Goal: Information Seeking & Learning: Learn about a topic

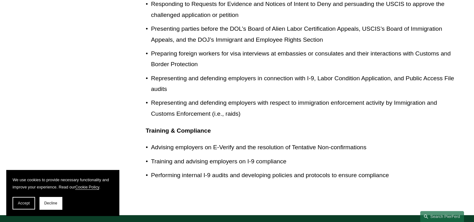
scroll to position [935, 0]
click at [48, 200] on button "Decline" at bounding box center [50, 203] width 23 height 13
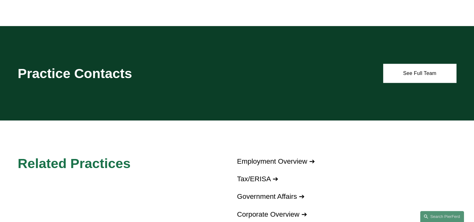
scroll to position [1123, 0]
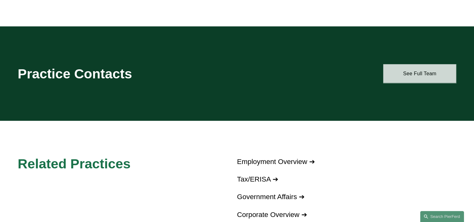
click at [422, 64] on link "See Full Team" at bounding box center [419, 73] width 73 height 19
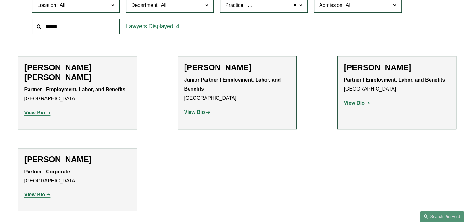
scroll to position [219, 0]
click at [199, 112] on strong "View Bio" at bounding box center [194, 111] width 21 height 5
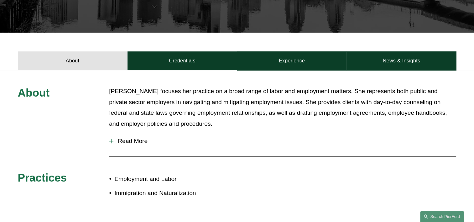
scroll to position [187, 0]
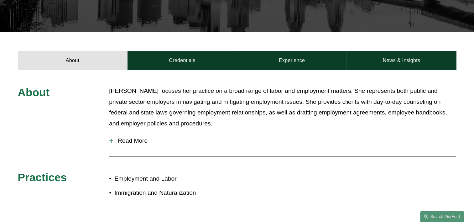
click at [113, 141] on div at bounding box center [111, 140] width 4 height 1
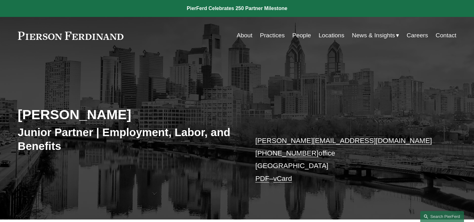
scroll to position [0, 0]
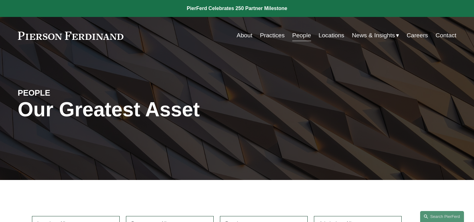
scroll to position [219, 0]
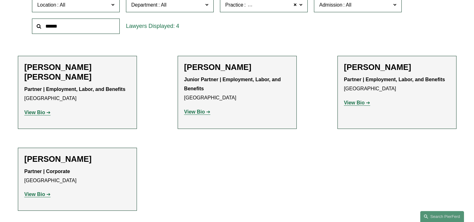
click at [37, 113] on strong "View Bio" at bounding box center [34, 112] width 21 height 5
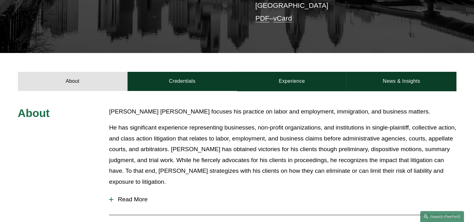
scroll to position [187, 0]
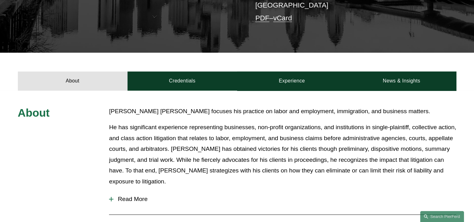
click at [111, 197] on div at bounding box center [111, 199] width 4 height 4
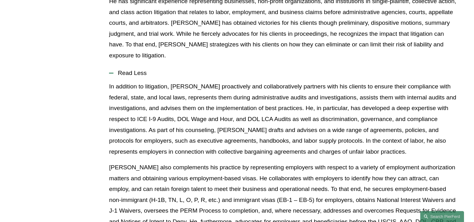
scroll to position [312, 0]
